Goal: Task Accomplishment & Management: Complete application form

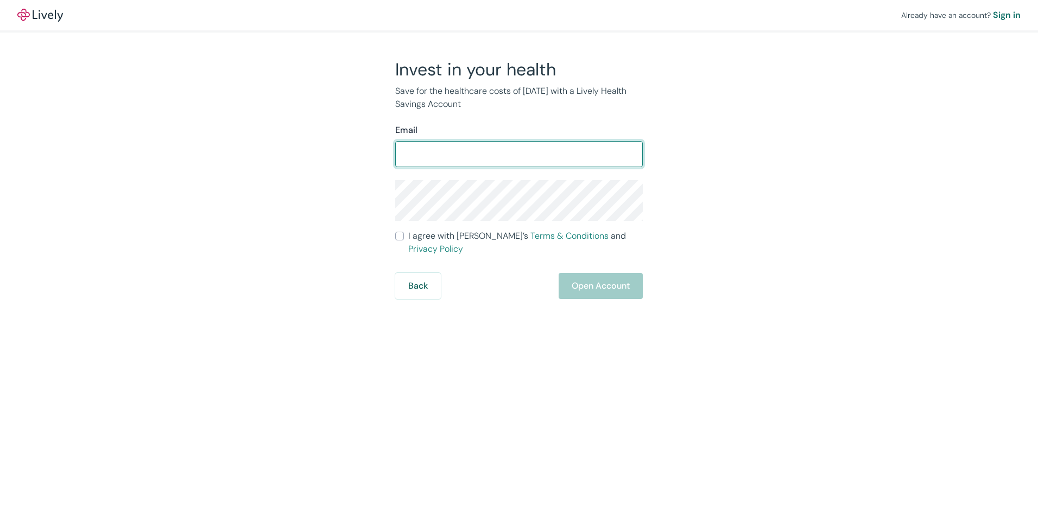
click at [502, 156] on input "Email" at bounding box center [519, 154] width 248 height 22
click at [527, 145] on input "[EMAIL_ADDRESS][DOMAIN_NAME]" at bounding box center [519, 154] width 248 height 22
type input "l"
click at [516, 155] on input "Email" at bounding box center [519, 154] width 248 height 22
type input "[EMAIL_ADDRESS][DOMAIN_NAME]"
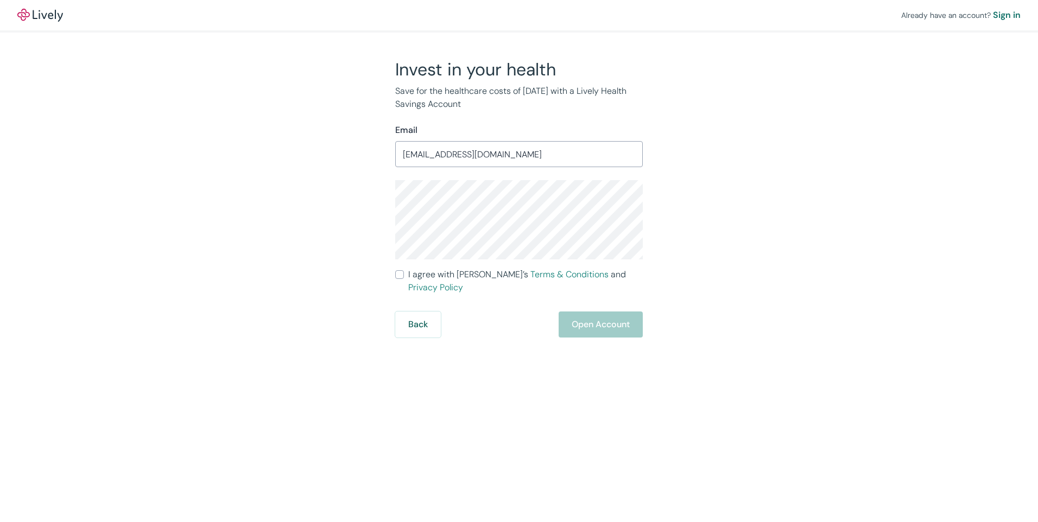
drag, startPoint x: 383, startPoint y: 275, endPoint x: 405, endPoint y: 276, distance: 21.7
click at [405, 276] on div "Invest in your health Save for the healthcare costs of [DATE] with a Lively Hea…" at bounding box center [512, 198] width 261 height 279
click at [405, 276] on label "I agree with Lively’s Terms & Conditions and Privacy Policy" at bounding box center [519, 281] width 248 height 26
click at [404, 276] on input "I agree with Lively’s Terms & Conditions and Privacy Policy" at bounding box center [399, 274] width 9 height 9
checkbox input "true"
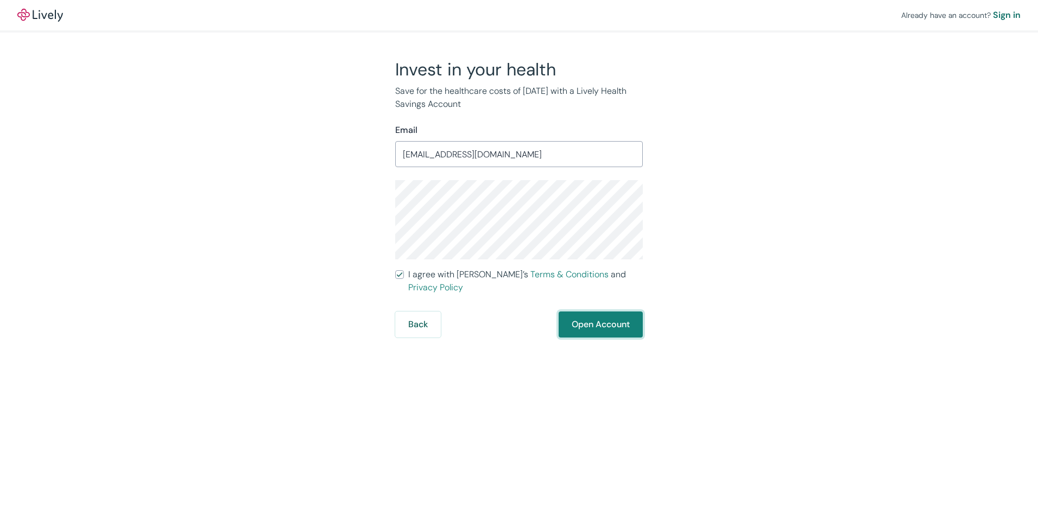
click at [615, 313] on button "Open Account" at bounding box center [601, 325] width 84 height 26
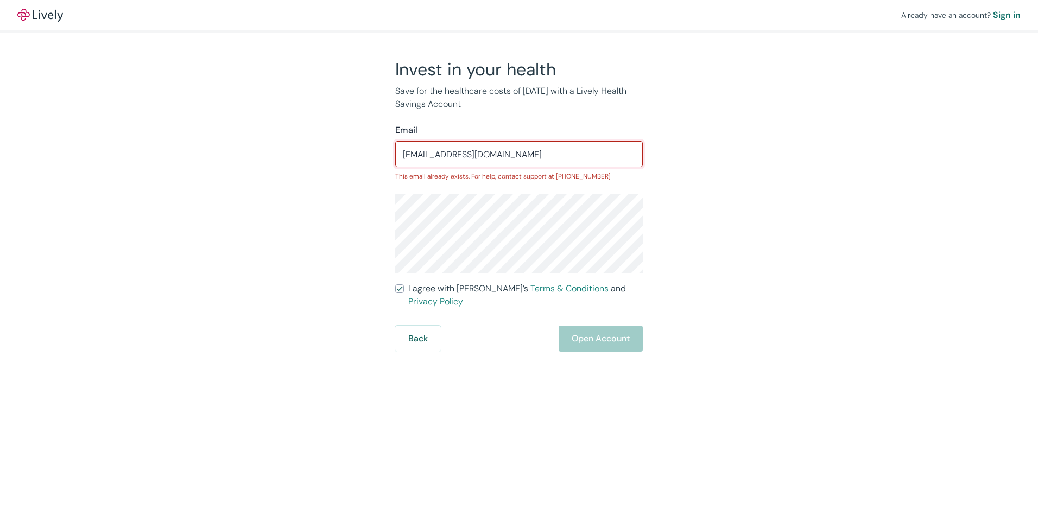
drag, startPoint x: 464, startPoint y: 159, endPoint x: 260, endPoint y: 144, distance: 204.1
click at [260, 144] on div "Invest in your health Save for the healthcare costs of [DATE] with a Lively Hea…" at bounding box center [512, 205] width 521 height 293
type input "[DOMAIN_NAME]"
drag, startPoint x: 501, startPoint y: 139, endPoint x: 507, endPoint y: 151, distance: 14.1
click at [507, 151] on div "Email [DOMAIN_NAME] ​ Invalid email" at bounding box center [519, 153] width 248 height 58
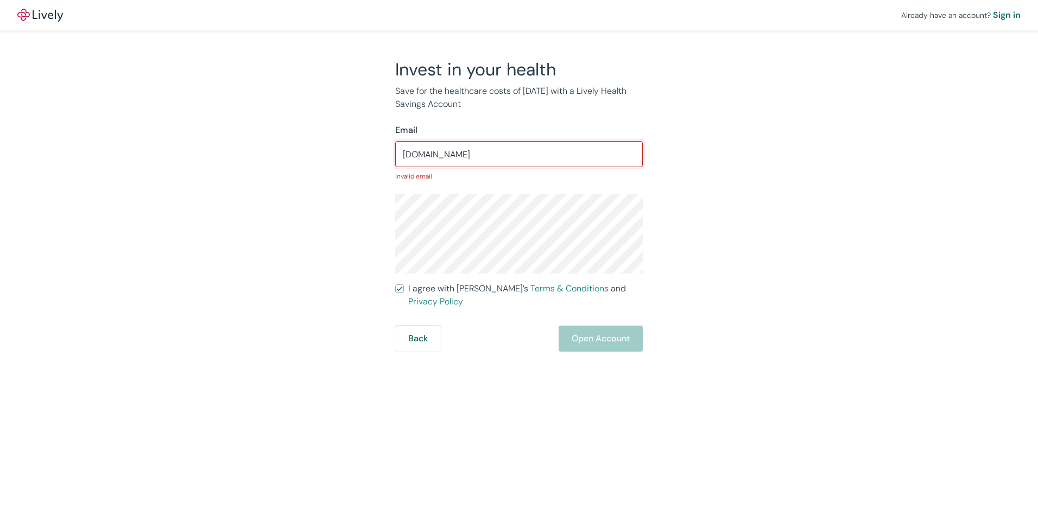
drag, startPoint x: 507, startPoint y: 151, endPoint x: 141, endPoint y: 173, distance: 367.1
click at [141, 173] on div "Already have an account? Sign in Invest in your health Save for the healthcare …" at bounding box center [519, 176] width 1038 height 352
click at [474, 155] on input "Email" at bounding box center [519, 154] width 248 height 22
type input "[EMAIL_ADDRESS][DOMAIN_NAME]"
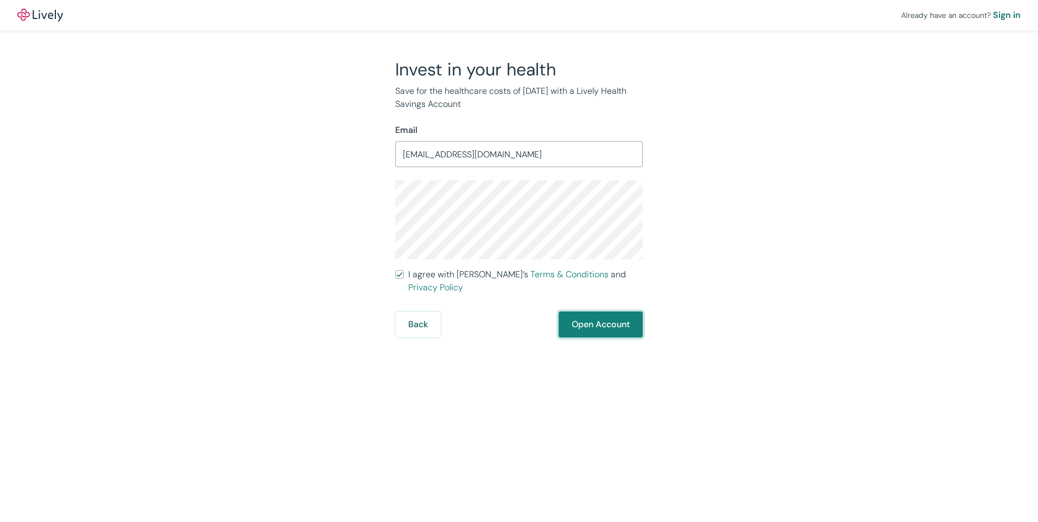
click at [587, 312] on button "Open Account" at bounding box center [601, 325] width 84 height 26
click at [582, 315] on div "Back Just a moment" at bounding box center [519, 325] width 248 height 26
click at [602, 312] on div "Back Just a moment" at bounding box center [519, 325] width 248 height 26
drag, startPoint x: 602, startPoint y: 302, endPoint x: 406, endPoint y: 308, distance: 196.1
click at [406, 312] on div "Back Just a moment" at bounding box center [519, 325] width 248 height 26
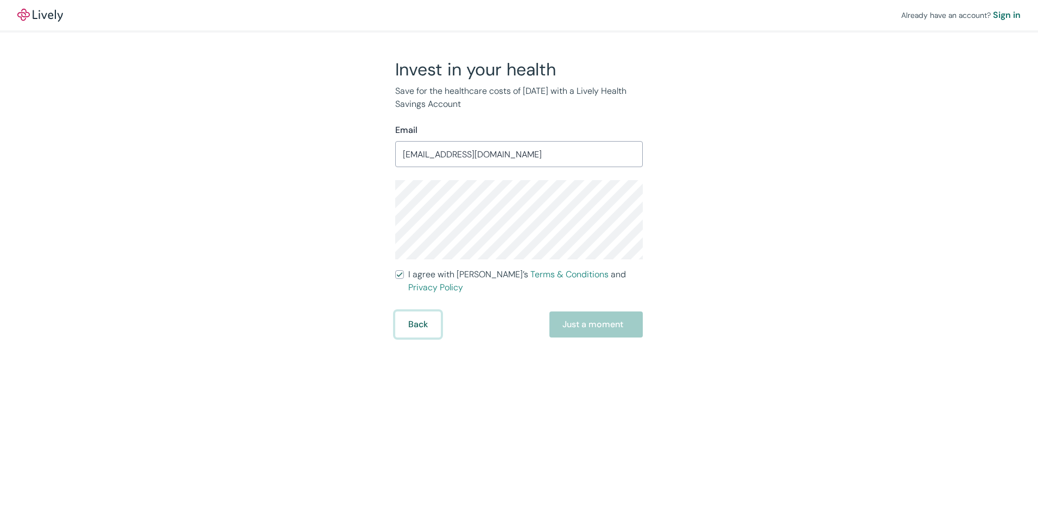
click at [406, 312] on button "Back" at bounding box center [418, 325] width 46 height 26
